Goal: Find specific page/section: Find specific page/section

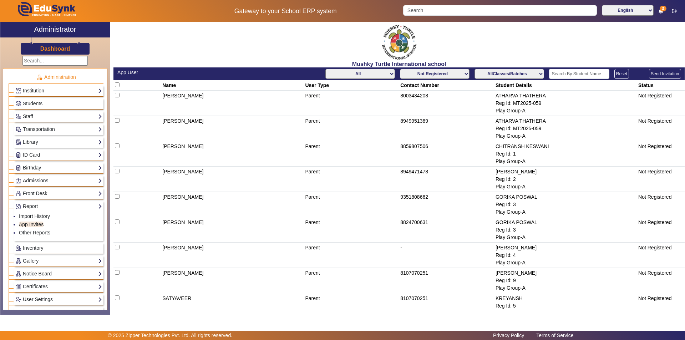
click at [368, 77] on select "All Teacher Parent Driver Support Staff" at bounding box center [361, 74] width 70 height 10
select select "Parent"
click at [326, 69] on select "All Teacher Parent Driver Support Staff" at bounding box center [361, 74] width 70 height 10
click at [512, 73] on select "AllClasses/Batches Play Group-A Nursery-A KG-A Prep-A Class I-A Class II-A Clas…" at bounding box center [510, 74] width 70 height 10
select select "Play Group-A"
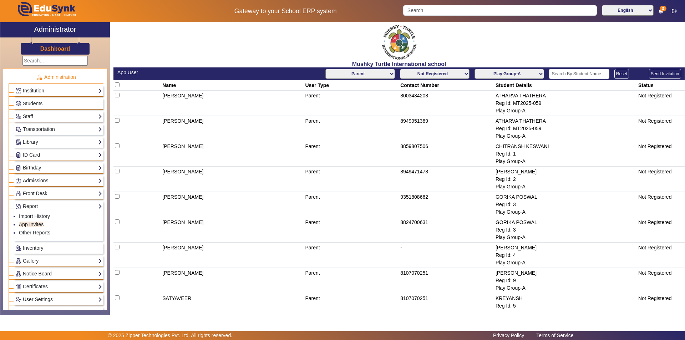
click at [475, 69] on select "AllClasses/Batches Play Group-A Nursery-A KG-A Prep-A Class I-A Class II-A Clas…" at bounding box center [510, 74] width 70 height 10
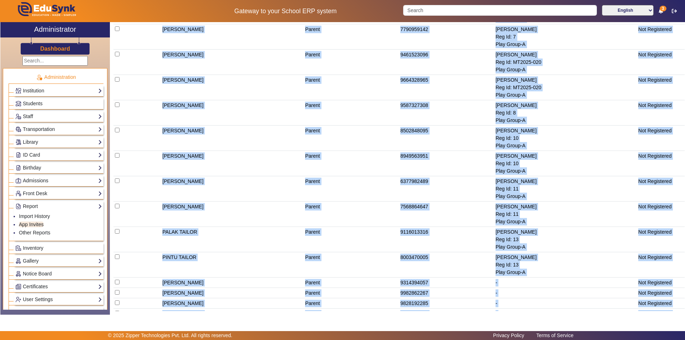
scroll to position [487, 0]
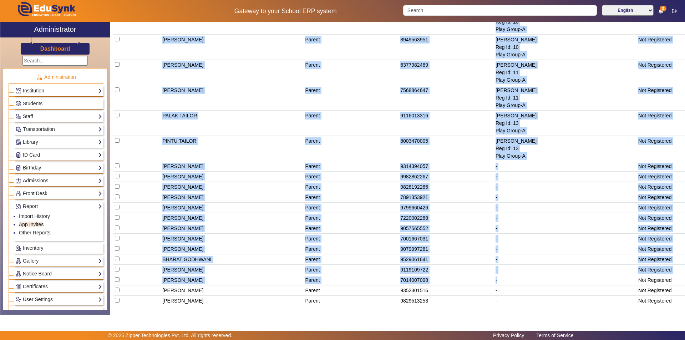
drag, startPoint x: 160, startPoint y: 84, endPoint x: 673, endPoint y: 151, distance: 518.1
copy table "Name User Type Contact Number Student Details Status [PERSON_NAME] Parent 80034…"
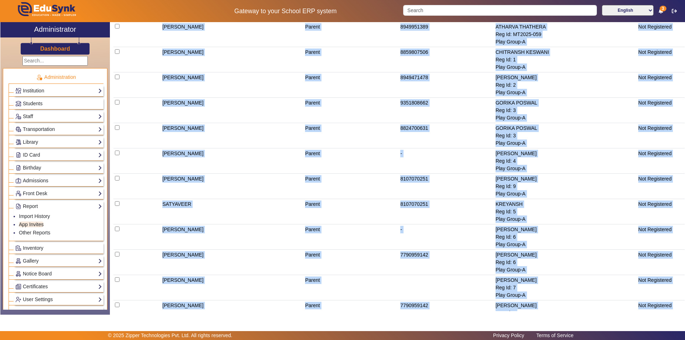
scroll to position [0, 0]
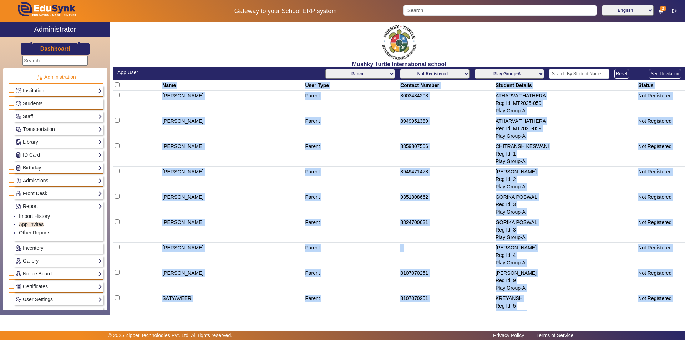
click at [444, 76] on select "Not Registered Registered" at bounding box center [435, 74] width 70 height 10
click at [400, 69] on select "Not Registered Registered" at bounding box center [435, 74] width 70 height 10
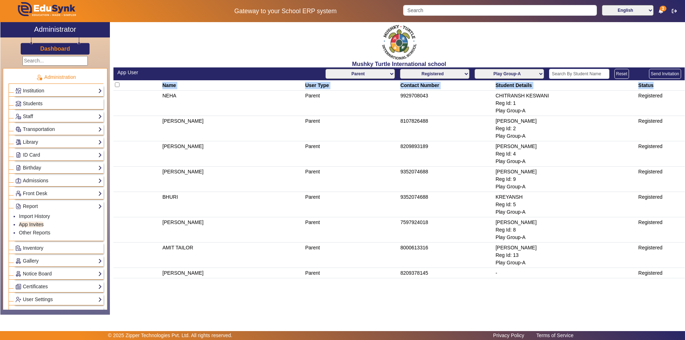
click at [451, 70] on select "Not Registered Registered" at bounding box center [435, 74] width 70 height 10
select select "not_registered"
click at [401, 69] on select "Not Registered Registered" at bounding box center [435, 74] width 70 height 10
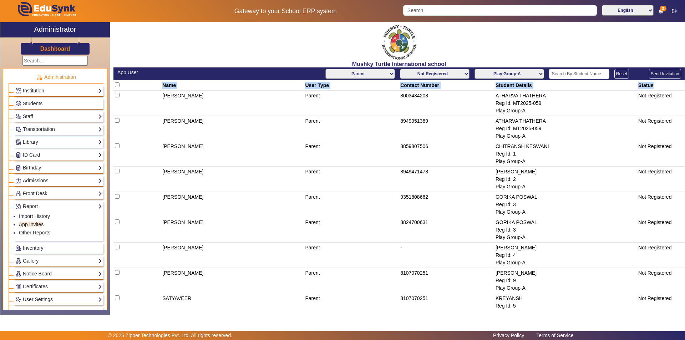
drag, startPoint x: 159, startPoint y: 198, endPoint x: 673, endPoint y: 217, distance: 514.4
click at [673, 217] on tr "[PERSON_NAME] Parent 9351808662 GORIKA POSWAL Reg Id: 3 Play Group-A Not Regist…" at bounding box center [400, 204] width 572 height 25
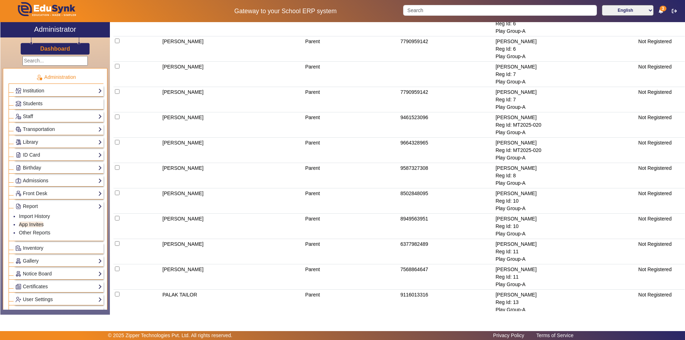
scroll to position [321, 0]
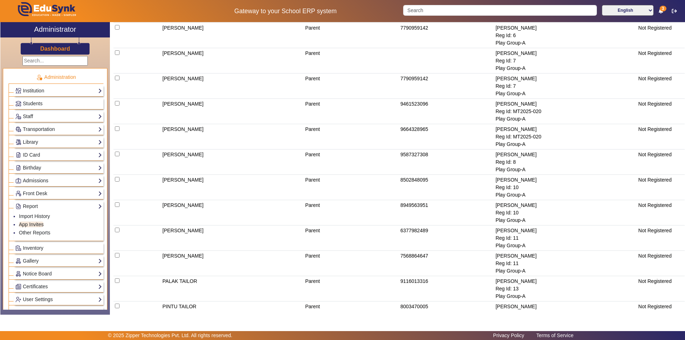
copy tr "[PERSON_NAME] Parent 9351808662 GORIKA POSWAL Reg Id: 3 Play Group-A Not Regist…"
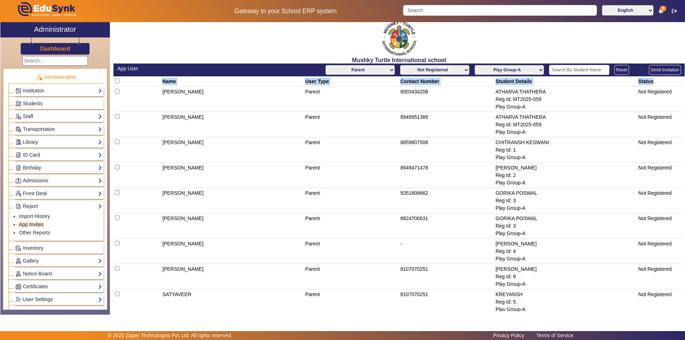
scroll to position [0, 0]
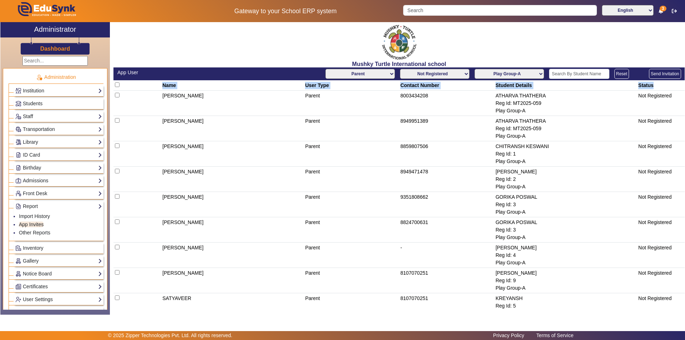
click at [518, 76] on select "AllClasses/Batches Play Group-A Nursery-A KG-A Prep-A Class I-A Class II-A Clas…" at bounding box center [510, 74] width 70 height 10
select select "Nursery-A"
click at [475, 69] on select "AllClasses/Batches Play Group-A Nursery-A KG-A Prep-A Class I-A Class II-A Clas…" at bounding box center [510, 74] width 70 height 10
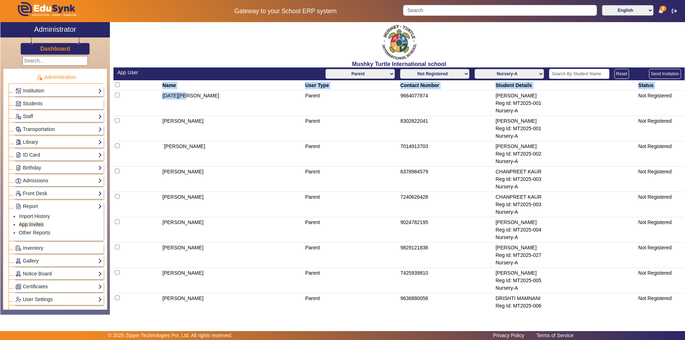
drag, startPoint x: 159, startPoint y: 86, endPoint x: 183, endPoint y: 92, distance: 25.1
click at [465, 75] on select "Not Registered Registered" at bounding box center [435, 74] width 70 height 10
select select "registered"
click at [400, 69] on select "Not Registered Registered" at bounding box center [435, 74] width 70 height 10
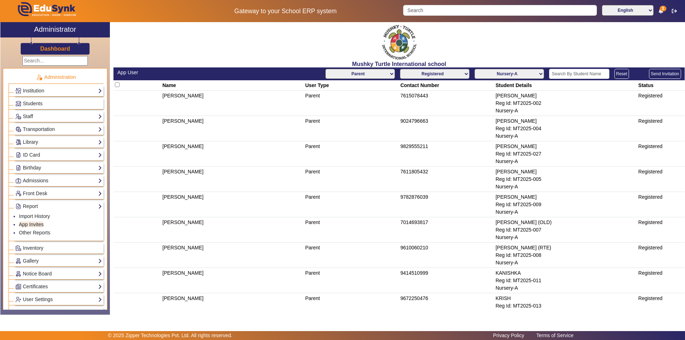
click at [262, 147] on td "[PERSON_NAME]" at bounding box center [232, 153] width 143 height 25
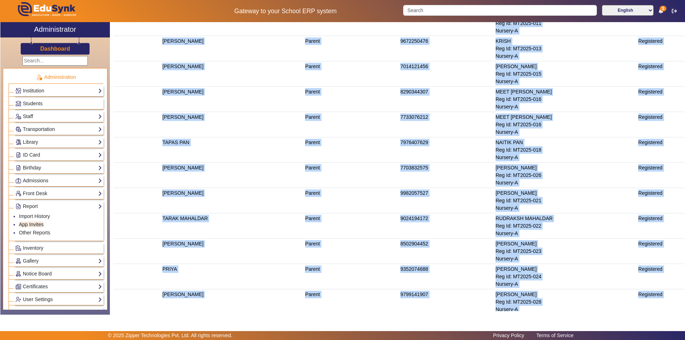
scroll to position [302, 0]
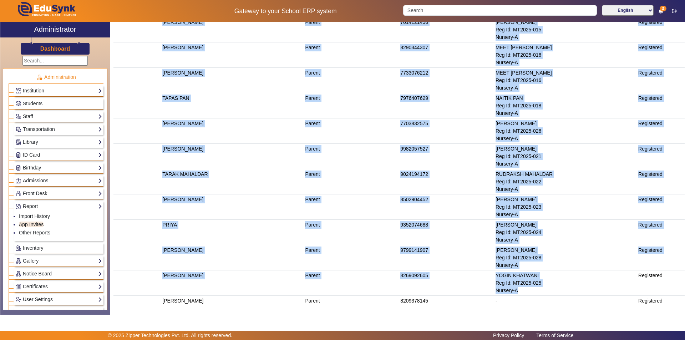
drag, startPoint x: 161, startPoint y: 87, endPoint x: 681, endPoint y: 287, distance: 557.2
click at [681, 287] on table "Name User Type Contact Number Student Details Status [PERSON_NAME] Parent 76150…" at bounding box center [400, 43] width 572 height 528
copy table "Name User Type Contact Number Student Details Status [PERSON_NAME] Parent 76150…"
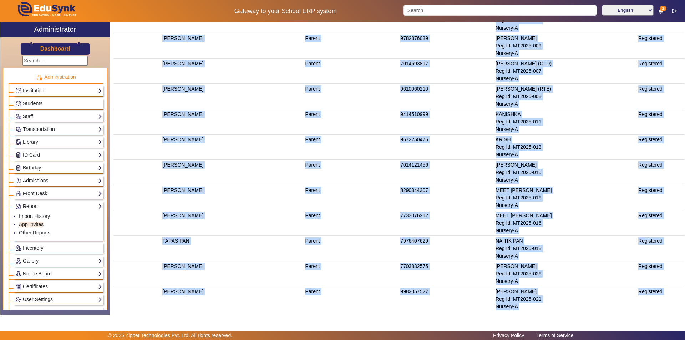
scroll to position [0, 0]
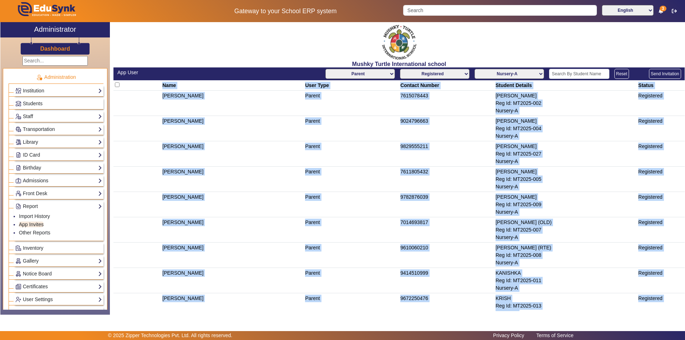
click at [528, 76] on select "AllClasses/Batches Play Group-A Nursery-A KG-A Prep-A Class I-A Class II-A Clas…" at bounding box center [510, 74] width 70 height 10
select select "KG-A"
click at [475, 69] on select "AllClasses/Batches Play Group-A Nursery-A KG-A Prep-A Class I-A Class II-A Clas…" at bounding box center [510, 74] width 70 height 10
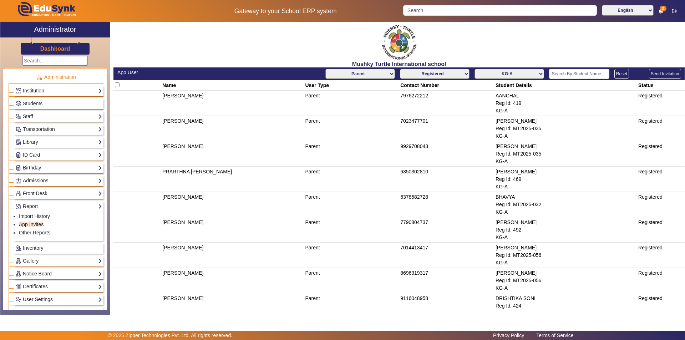
click at [151, 88] on th at bounding box center [137, 85] width 47 height 10
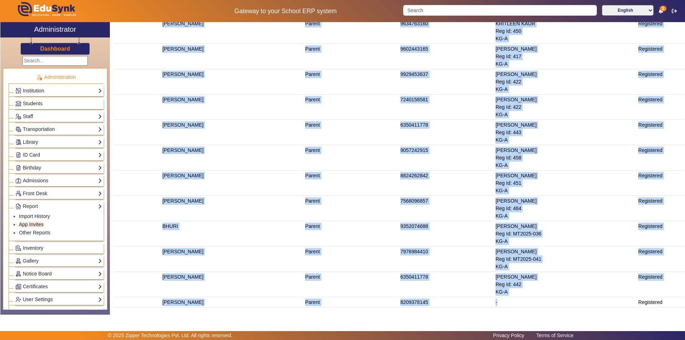
scroll to position [479, 0]
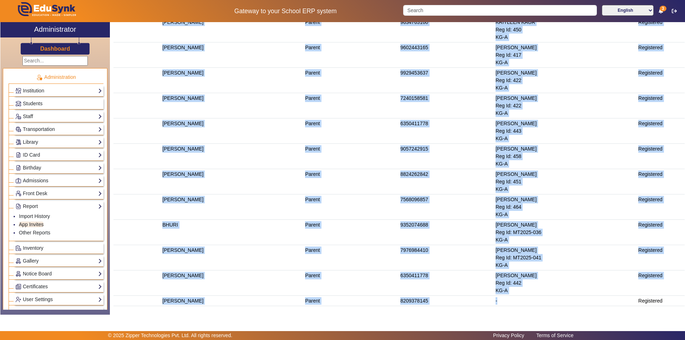
drag, startPoint x: 162, startPoint y: 85, endPoint x: 673, endPoint y: 282, distance: 547.0
copy table "Name User Type Contact Number Student Details Status [PERSON_NAME] Parent 79762…"
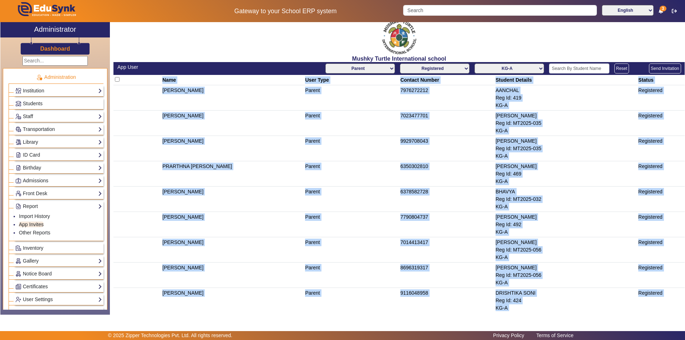
scroll to position [0, 0]
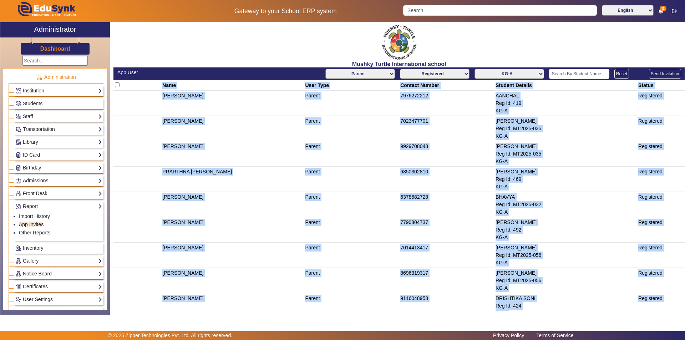
click at [441, 74] on select "Not Registered Registered" at bounding box center [435, 74] width 70 height 10
click at [400, 69] on select "Not Registered Registered" at bounding box center [435, 74] width 70 height 10
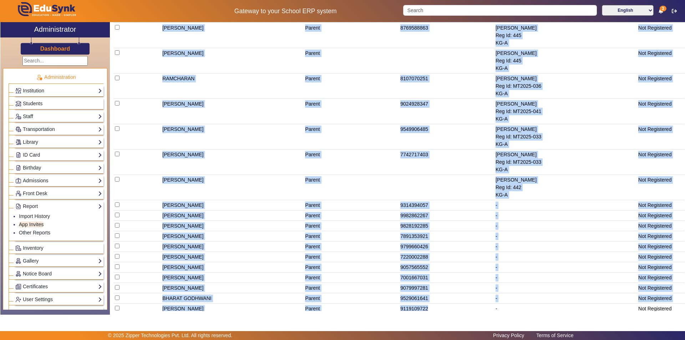
scroll to position [1374, 0]
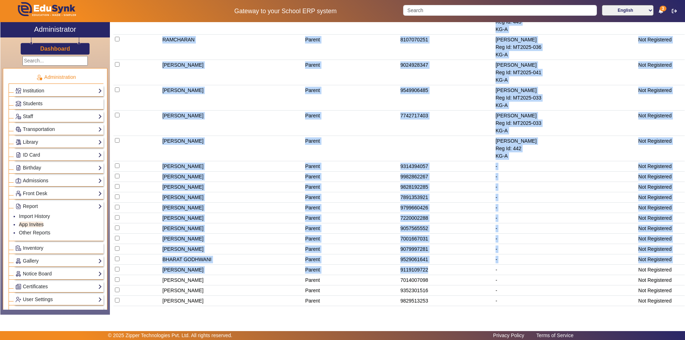
drag, startPoint x: 159, startPoint y: 87, endPoint x: 678, endPoint y: 140, distance: 521.7
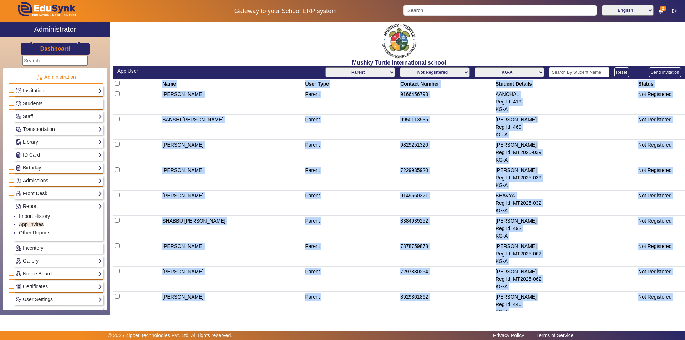
scroll to position [0, 0]
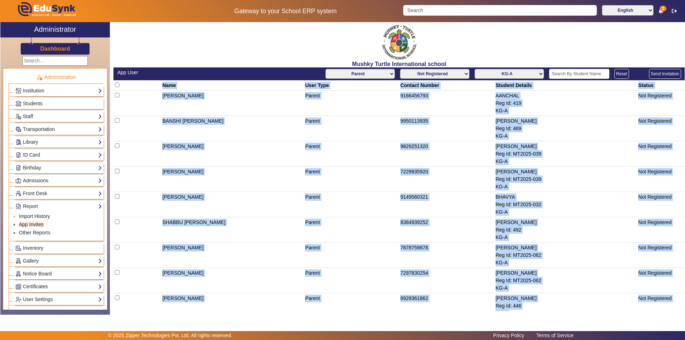
click at [36, 217] on link "Import History" at bounding box center [34, 216] width 31 height 6
click at [443, 77] on select "Not Registered Registered" at bounding box center [435, 74] width 70 height 10
select select "registered"
click at [400, 69] on select "Not Registered Registered" at bounding box center [435, 74] width 70 height 10
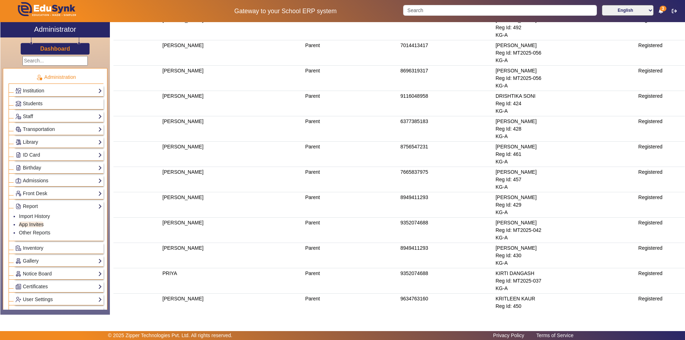
scroll to position [214, 0]
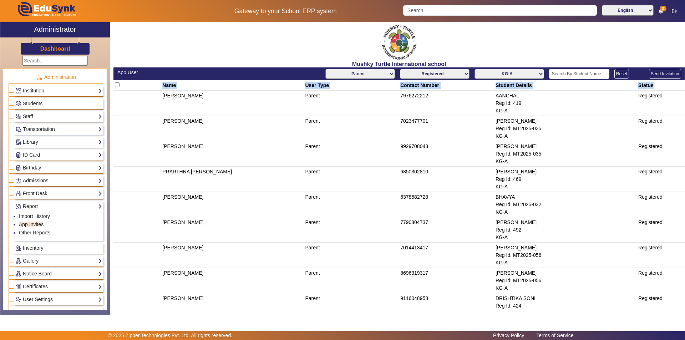
click at [158, 85] on th at bounding box center [137, 85] width 47 height 10
drag, startPoint x: 159, startPoint y: 105, endPoint x: 156, endPoint y: 97, distance: 8.0
click at [159, 105] on td at bounding box center [137, 103] width 47 height 25
drag, startPoint x: 155, startPoint y: 112, endPoint x: 182, endPoint y: 106, distance: 28.7
click at [155, 113] on td at bounding box center [137, 103] width 47 height 25
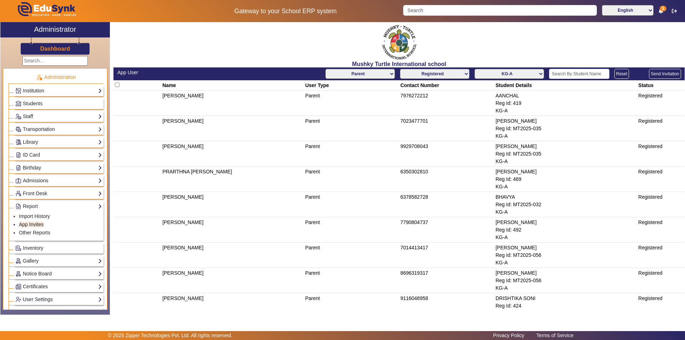
click at [286, 133] on td "[PERSON_NAME]" at bounding box center [232, 128] width 143 height 25
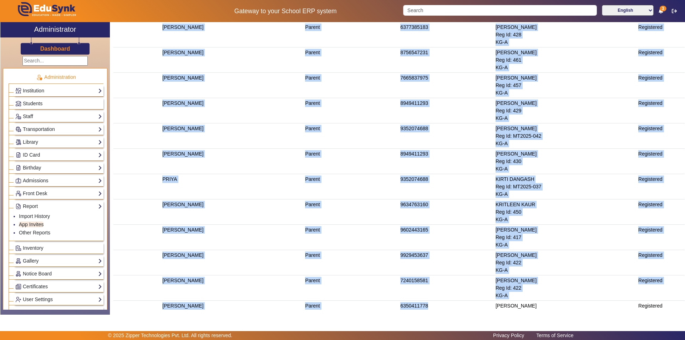
scroll to position [299, 0]
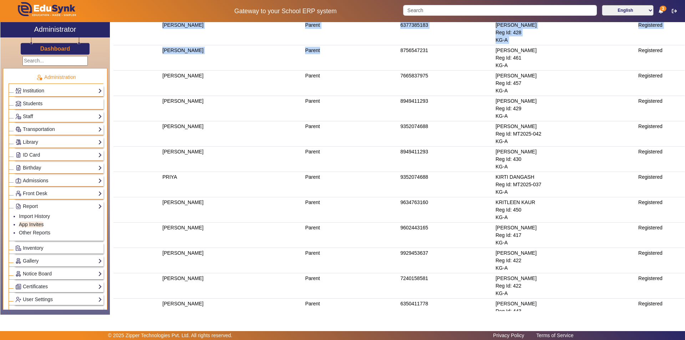
drag, startPoint x: 160, startPoint y: 85, endPoint x: 338, endPoint y: 62, distance: 179.2
click at [338, 62] on table "Name User Type Contact Number Student Details Status [PERSON_NAME] Parent 79762…" at bounding box center [400, 134] width 572 height 705
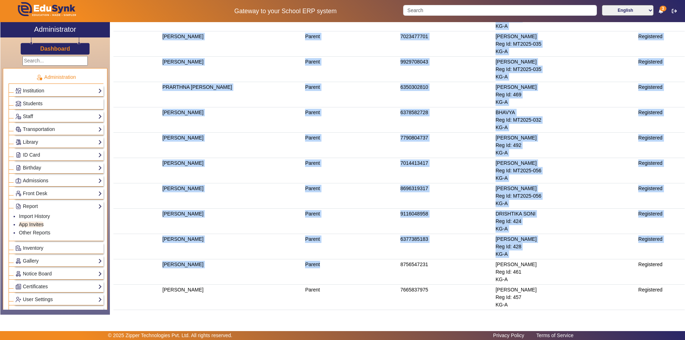
scroll to position [0, 0]
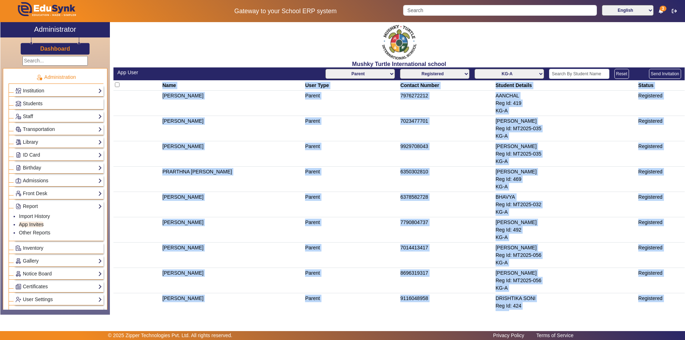
click at [508, 74] on select "AllClasses/Batches Play Group-A Nursery-A KG-A Prep-A Class I-A Class II-A Clas…" at bounding box center [510, 74] width 70 height 10
click at [475, 69] on select "AllClasses/Batches Play Group-A Nursery-A KG-A Prep-A Class I-A Class II-A Clas…" at bounding box center [510, 74] width 70 height 10
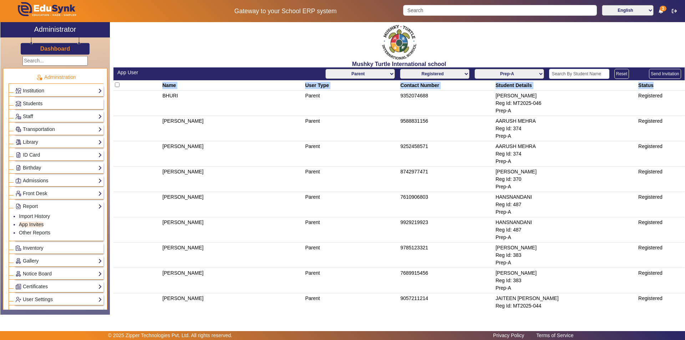
click at [154, 87] on th at bounding box center [137, 85] width 47 height 10
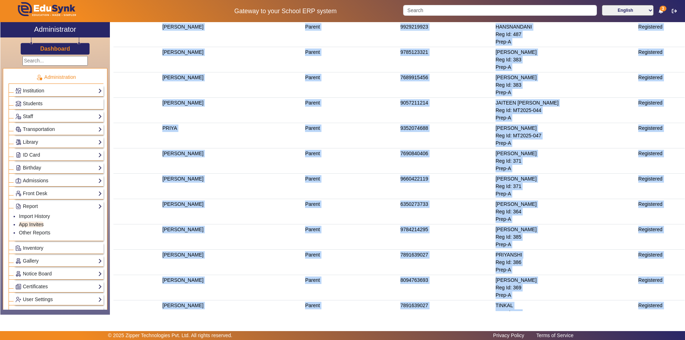
scroll to position [276, 0]
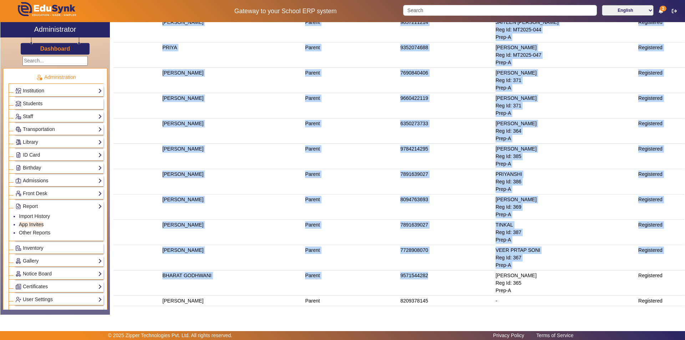
drag, startPoint x: 157, startPoint y: 85, endPoint x: 668, endPoint y: 287, distance: 550.0
click at [668, 287] on table "Name User Type Contact Number Student Details Status BHURI Parent 9352074688 [P…" at bounding box center [400, 55] width 572 height 502
copy table "Name User Type Contact Number Student Details Status BHURI Parent 9352074688 [P…"
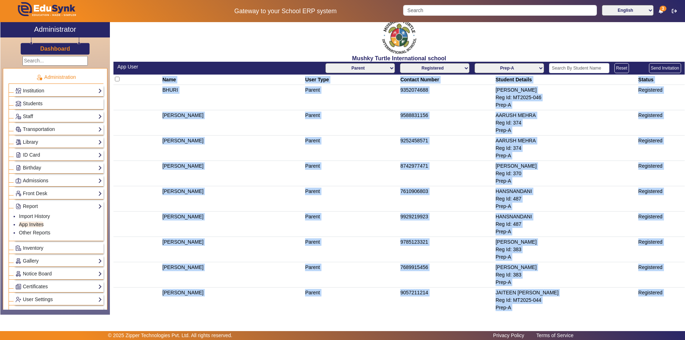
scroll to position [0, 0]
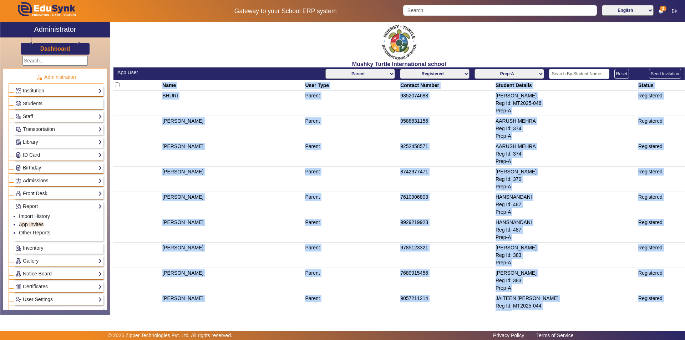
click at [505, 72] on select "AllClasses/Batches Play Group-A Nursery-A KG-A Prep-A Class I-A Class II-A Clas…" at bounding box center [510, 74] width 70 height 10
click at [475, 69] on select "AllClasses/Batches Play Group-A Nursery-A KG-A Prep-A Class I-A Class II-A Clas…" at bounding box center [510, 74] width 70 height 10
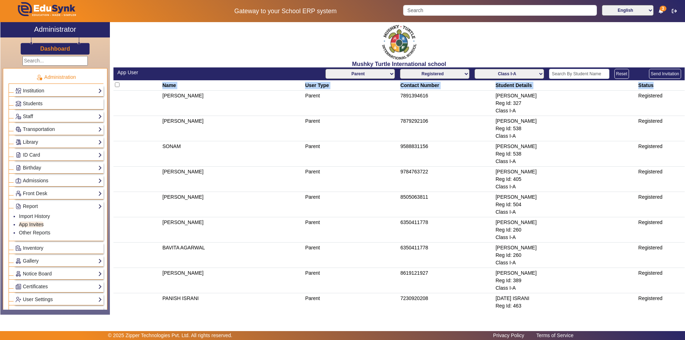
click at [154, 106] on td at bounding box center [137, 103] width 47 height 25
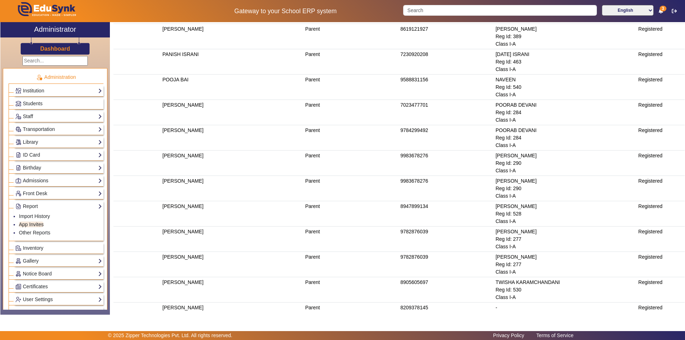
scroll to position [251, 0]
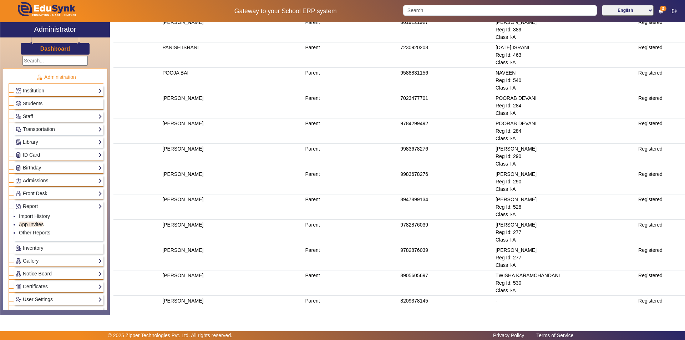
drag, startPoint x: 160, startPoint y: 86, endPoint x: 669, endPoint y: 288, distance: 547.4
click at [669, 288] on table "Name User Type Contact Number Student Details Status [PERSON_NAME] Parent 78913…" at bounding box center [400, 67] width 572 height 477
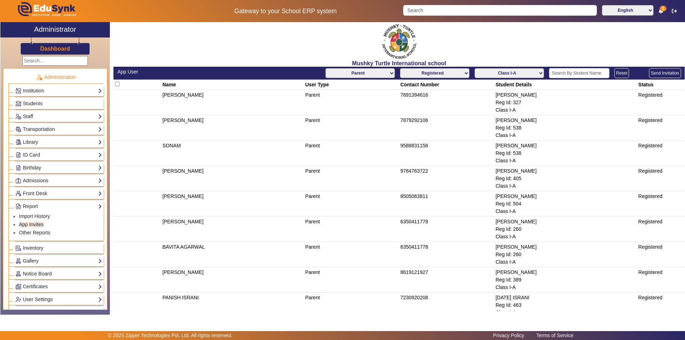
scroll to position [0, 0]
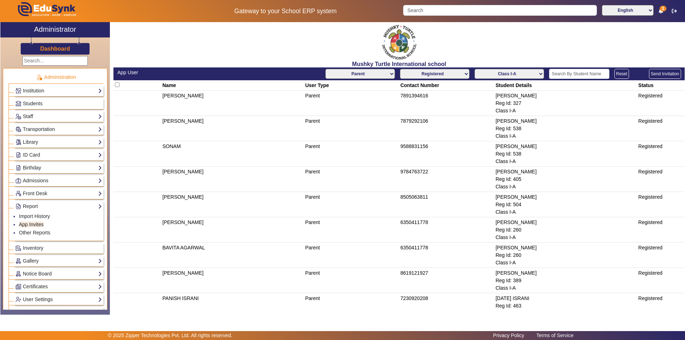
copy table "Name User Type Contact Number Student Details Status [PERSON_NAME] Parent 78913…"
click at [492, 74] on select "AllClasses/Batches Play Group-A Nursery-A KG-A Prep-A Class I-A Class II-A Clas…" at bounding box center [510, 74] width 70 height 10
click at [475, 69] on select "AllClasses/Batches Play Group-A Nursery-A KG-A Prep-A Class I-A Class II-A Clas…" at bounding box center [510, 74] width 70 height 10
click at [157, 85] on th at bounding box center [137, 85] width 47 height 10
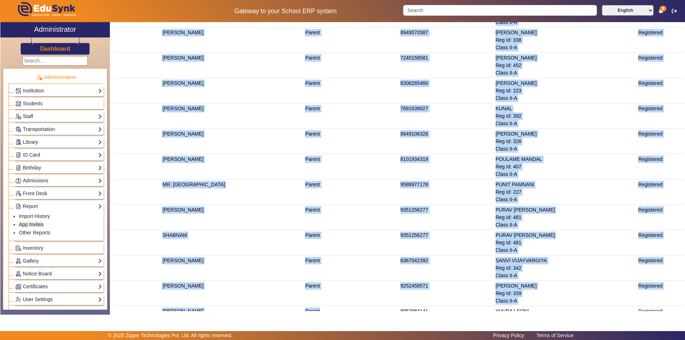
scroll to position [251, 0]
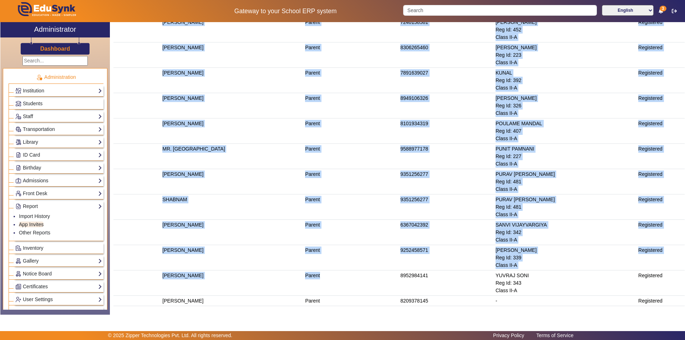
drag, startPoint x: 157, startPoint y: 85, endPoint x: 673, endPoint y: 286, distance: 553.3
click at [673, 286] on table "Name User Type Contact Number Student Details Status JITEDRA [PERSON_NAME] Pare…" at bounding box center [400, 67] width 572 height 477
copy table "Name User Type Contact Number Student Details Status JITEDRA [PERSON_NAME] Pare…"
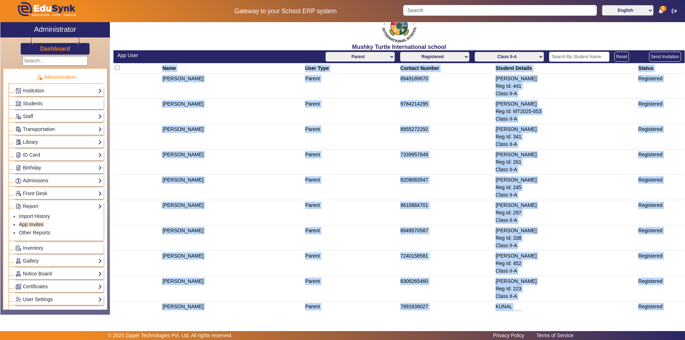
scroll to position [0, 0]
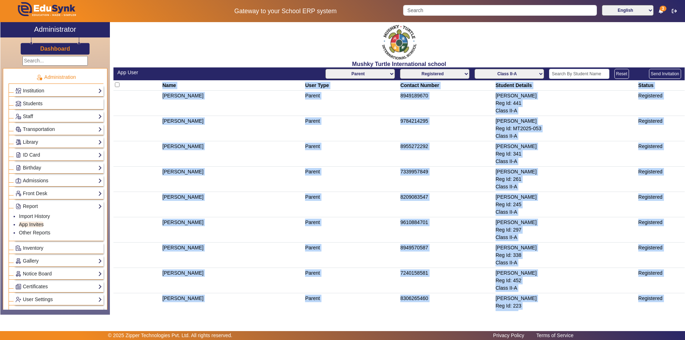
click at [522, 78] on select "AllClasses/Batches Play Group-A Nursery-A KG-A Prep-A Class I-A Class II-A Clas…" at bounding box center [510, 74] width 70 height 10
click at [475, 69] on select "AllClasses/Batches Play Group-A Nursery-A KG-A Prep-A Class I-A Class II-A Clas…" at bounding box center [510, 74] width 70 height 10
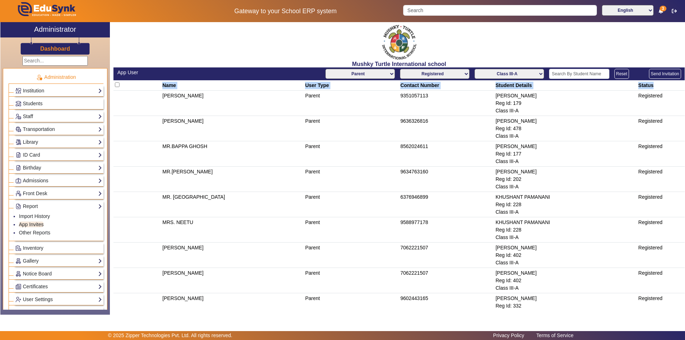
click at [192, 86] on th "Name" at bounding box center [232, 85] width 143 height 10
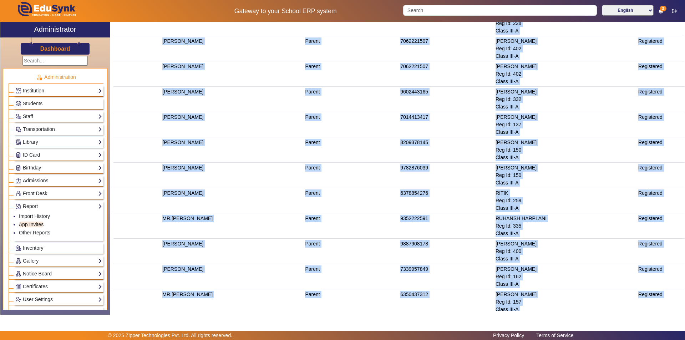
scroll to position [276, 0]
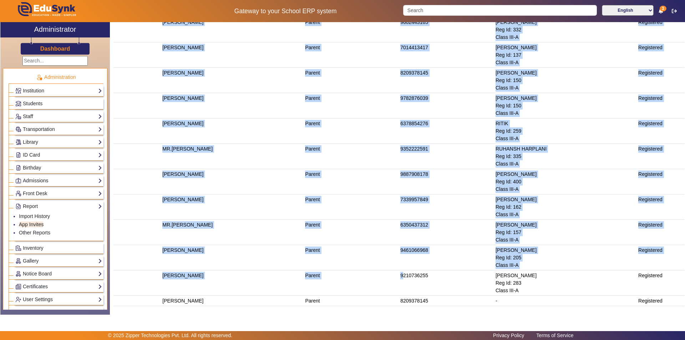
drag, startPoint x: 160, startPoint y: 84, endPoint x: 663, endPoint y: 288, distance: 542.7
click at [663, 288] on table "Name User Type Contact Number Student Details Status [PERSON_NAME] Parent 93510…" at bounding box center [400, 55] width 572 height 502
copy table "Name User Type Contact Number Student Details Status [PERSON_NAME] Parent 93510…"
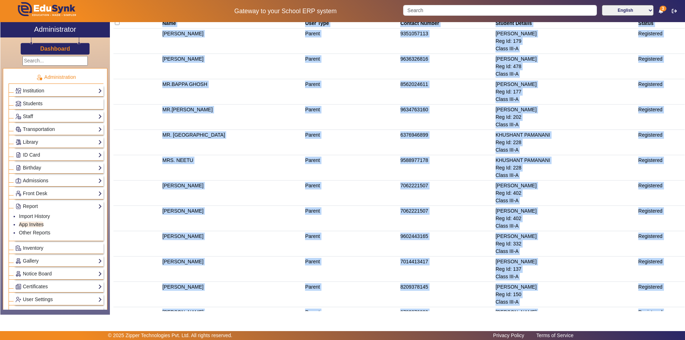
scroll to position [0, 0]
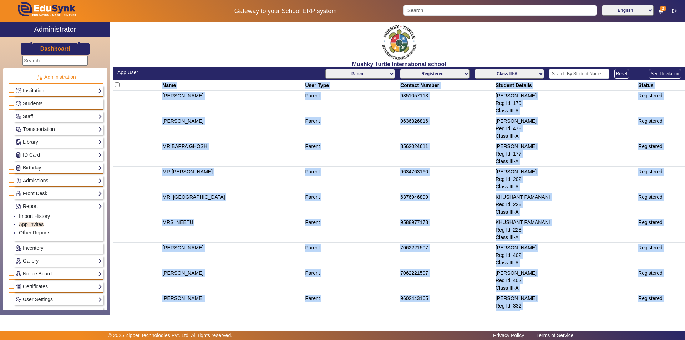
click at [515, 72] on select "AllClasses/Batches Play Group-A Nursery-A KG-A Prep-A Class I-A Class II-A Clas…" at bounding box center [510, 74] width 70 height 10
click at [475, 69] on select "AllClasses/Batches Play Group-A Nursery-A KG-A Prep-A Class I-A Class II-A Clas…" at bounding box center [510, 74] width 70 height 10
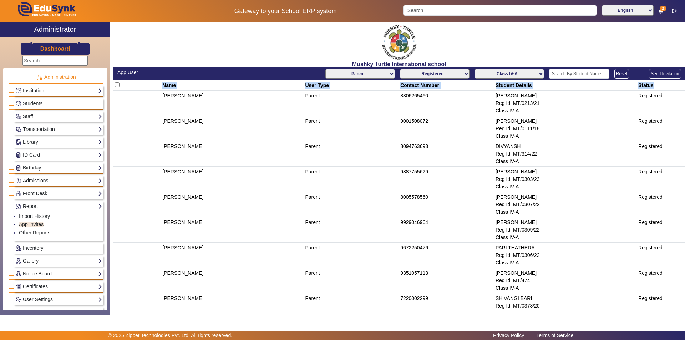
click at [153, 85] on th at bounding box center [137, 85] width 47 height 10
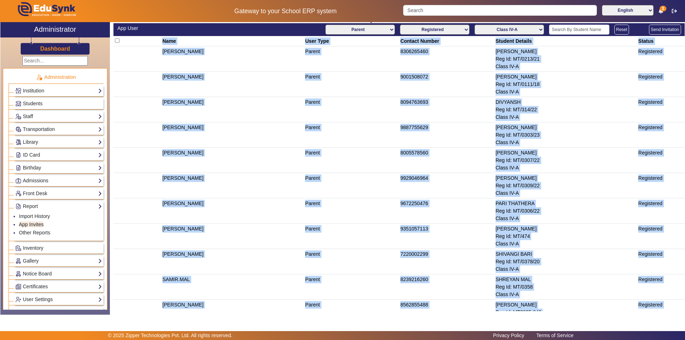
scroll to position [150, 0]
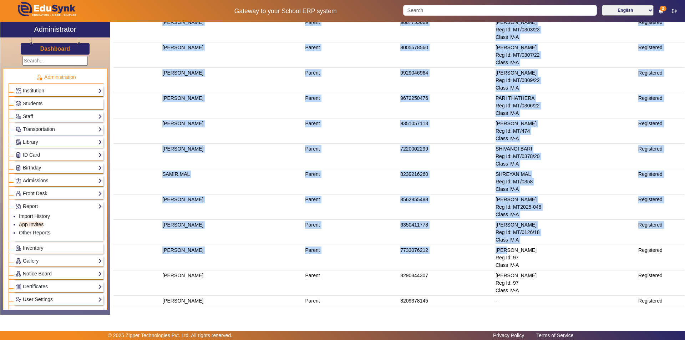
drag, startPoint x: 158, startPoint y: 86, endPoint x: 675, endPoint y: 279, distance: 552.3
click at [675, 279] on table "Name User Type Contact Number Student Details Status [PERSON_NAME] Parent 83062…" at bounding box center [400, 119] width 572 height 376
copy table "Name User Type Contact Number Student Details Status [PERSON_NAME] Parent 83062…"
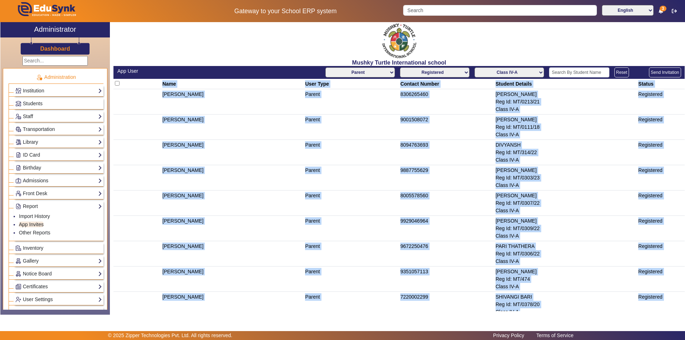
scroll to position [0, 0]
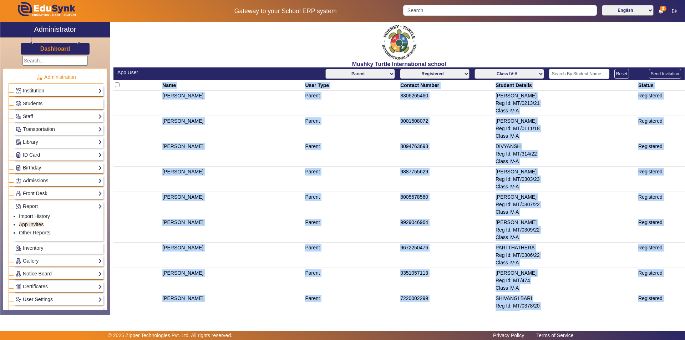
click at [524, 73] on select "AllClasses/Batches Play Group-A Nursery-A KG-A Prep-A Class I-A Class II-A Clas…" at bounding box center [510, 74] width 70 height 10
click at [475, 69] on select "AllClasses/Batches Play Group-A Nursery-A KG-A Prep-A Class I-A Class II-A Clas…" at bounding box center [510, 74] width 70 height 10
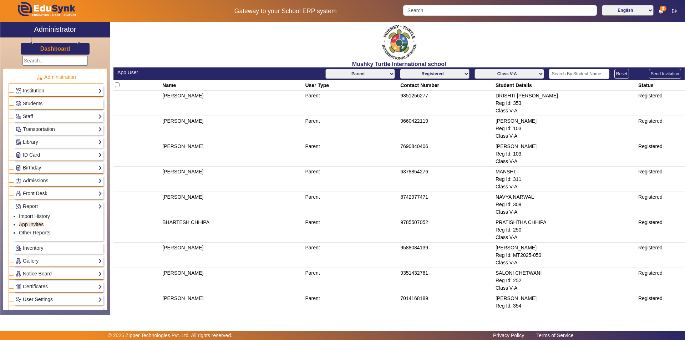
click at [223, 130] on td "[PERSON_NAME]" at bounding box center [232, 128] width 143 height 25
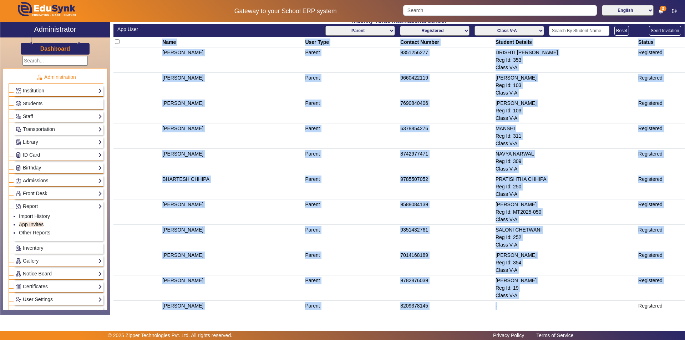
scroll to position [48, 0]
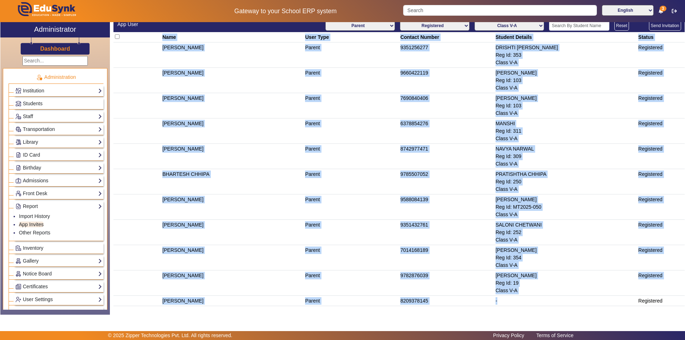
drag, startPoint x: 159, startPoint y: 84, endPoint x: 674, endPoint y: 288, distance: 554.5
click at [674, 288] on table "Name User Type Contact Number Student Details Status [PERSON_NAME] Parent 93512…" at bounding box center [400, 169] width 572 height 274
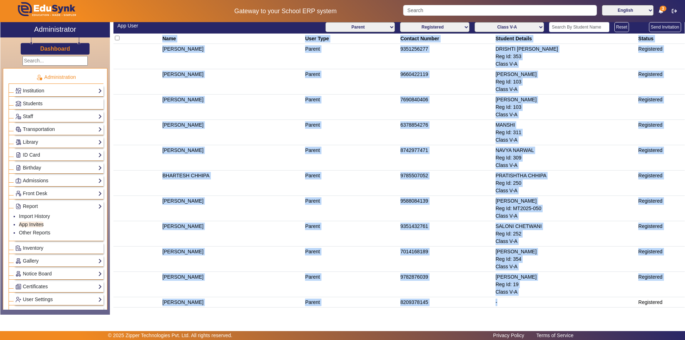
click at [500, 22] on select "AllClasses/Batches Play Group-A Nursery-A KG-A Prep-A Class I-A Class II-A Clas…" at bounding box center [510, 27] width 70 height 10
click at [475, 22] on select "AllClasses/Batches Play Group-A Nursery-A KG-A Prep-A Class I-A Class II-A Clas…" at bounding box center [510, 27] width 70 height 10
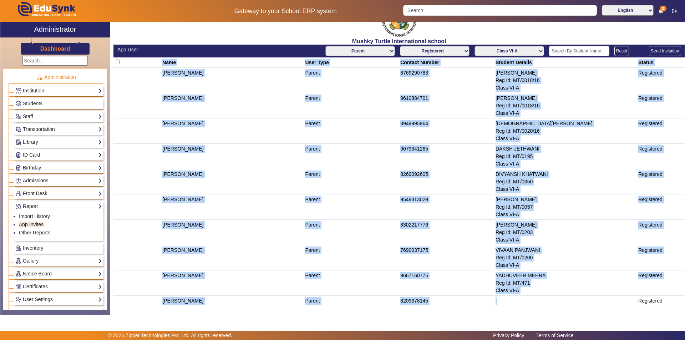
scroll to position [0, 0]
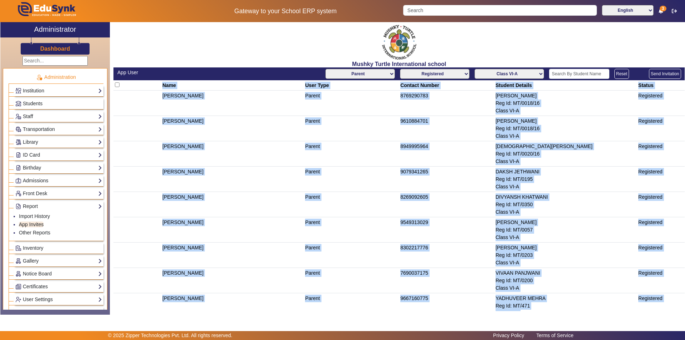
click at [159, 86] on th at bounding box center [137, 85] width 47 height 10
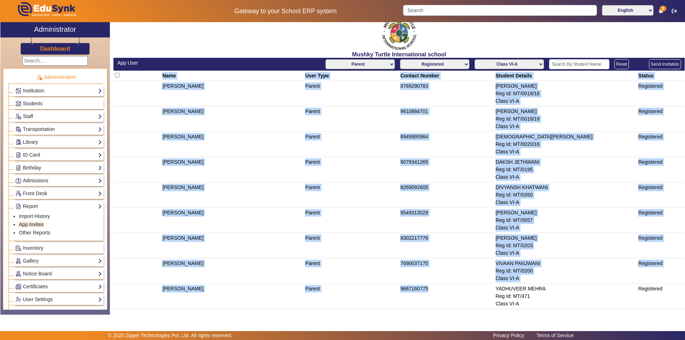
scroll to position [23, 0]
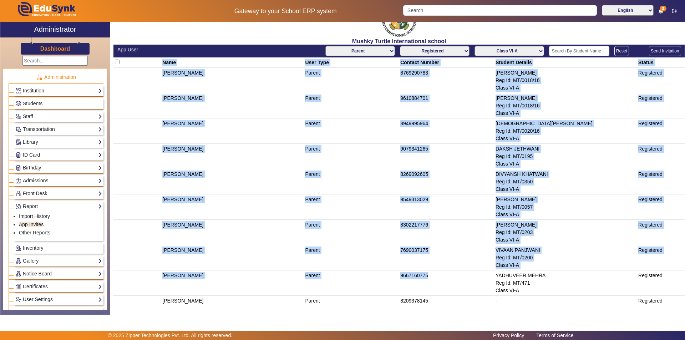
drag, startPoint x: 159, startPoint y: 86, endPoint x: 676, endPoint y: 280, distance: 552.3
click at [676, 280] on table "Name User Type Contact Number Student Details Status [PERSON_NAME] 8769290783 […" at bounding box center [400, 181] width 572 height 249
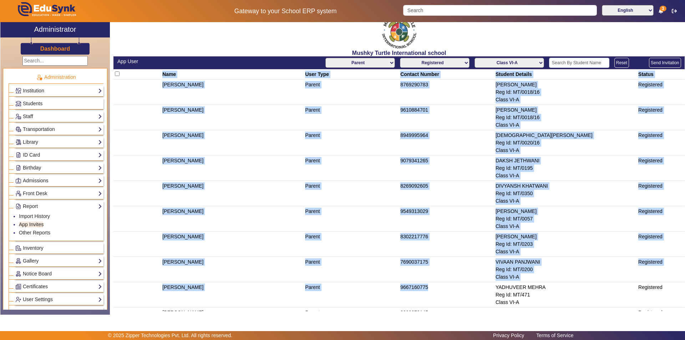
scroll to position [0, 0]
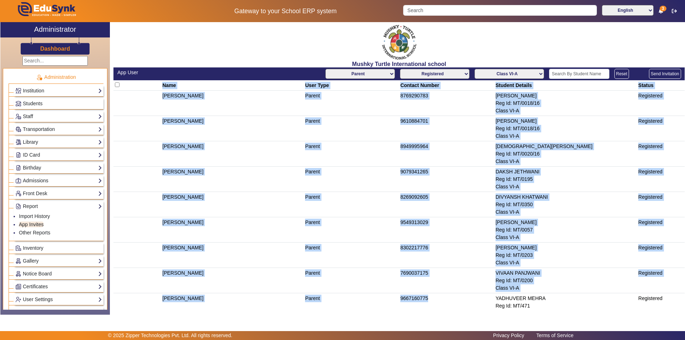
click at [523, 74] on select "AllClasses/Batches Play Group-A Nursery-A KG-A Prep-A Class I-A Class II-A Clas…" at bounding box center [510, 74] width 70 height 10
select select "Class VII-A"
click at [475, 69] on select "AllClasses/Batches Play Group-A Nursery-A KG-A Prep-A Class I-A Class II-A Clas…" at bounding box center [510, 74] width 70 height 10
